Goal: Navigation & Orientation: Locate item on page

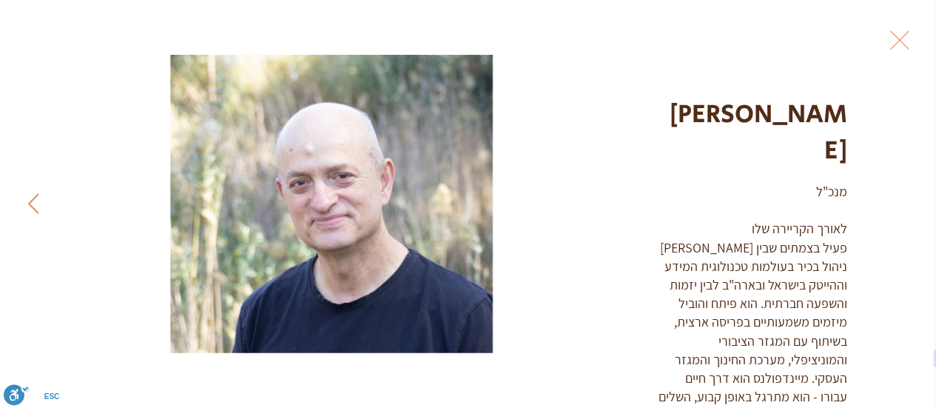
click at [34, 208] on icon "Next Item" at bounding box center [33, 203] width 11 height 20
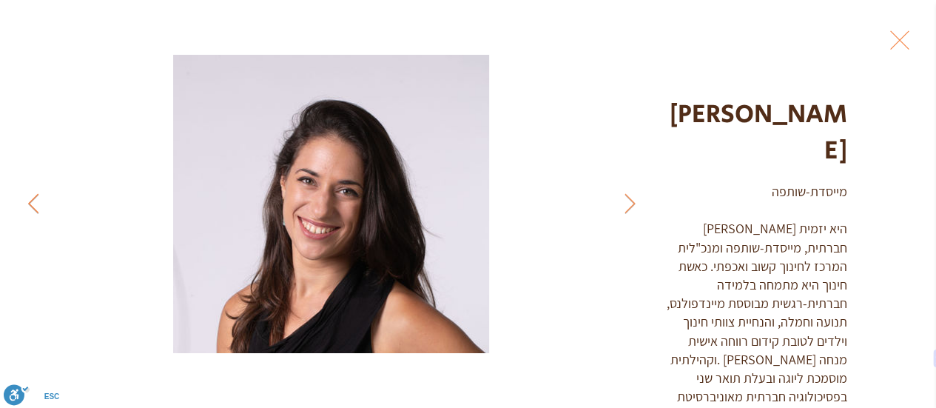
click at [34, 208] on icon "Next Item" at bounding box center [33, 203] width 11 height 20
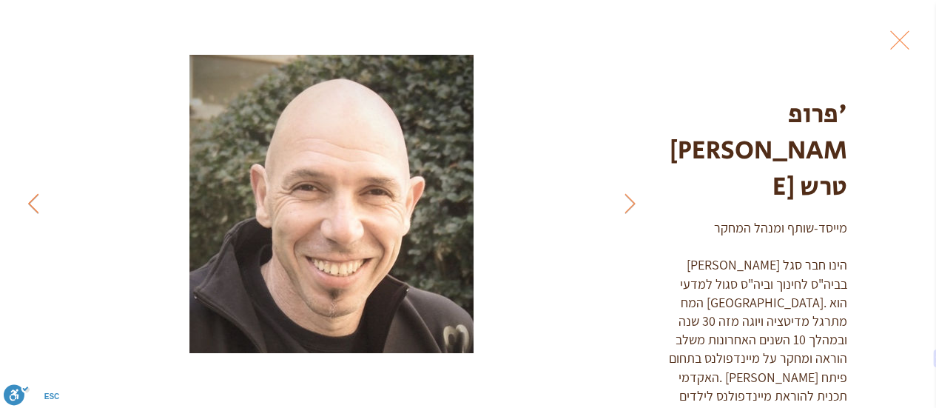
click at [34, 208] on icon "Next Item" at bounding box center [33, 203] width 11 height 20
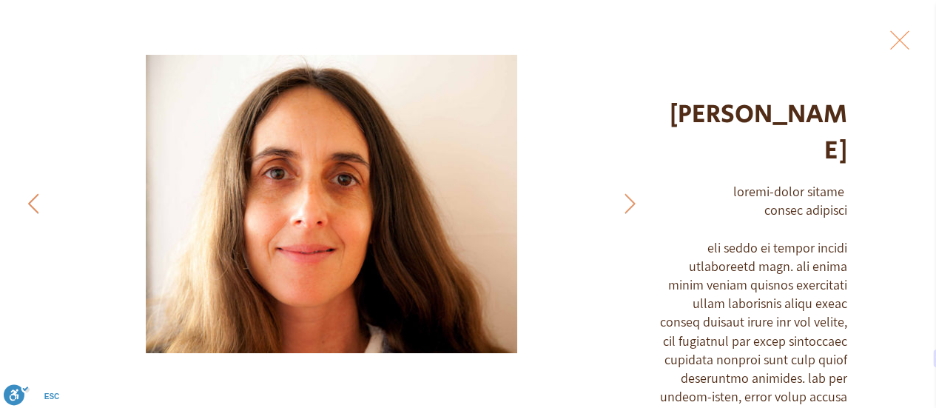
click at [36, 202] on icon "Next Item" at bounding box center [33, 203] width 11 height 20
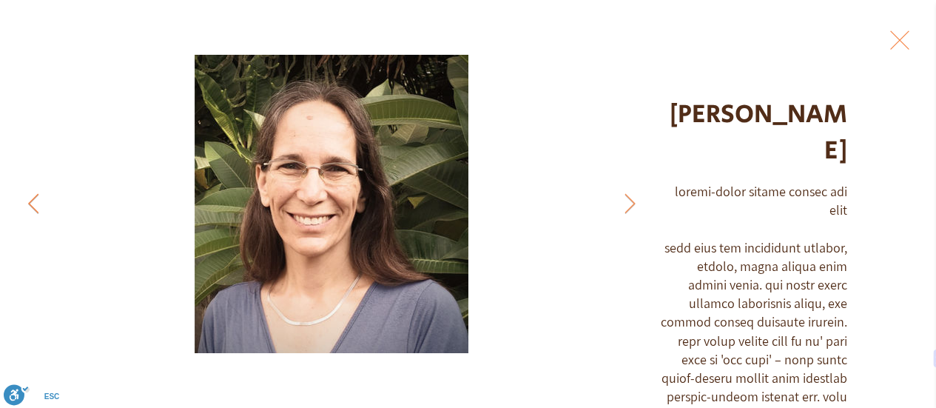
click at [33, 203] on icon "Next Item" at bounding box center [33, 203] width 11 height 20
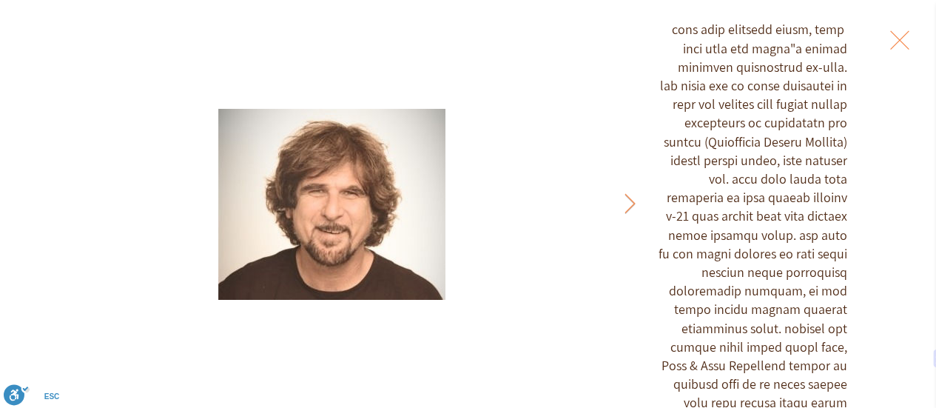
scroll to position [240, 0]
